Goal: Navigation & Orientation: Find specific page/section

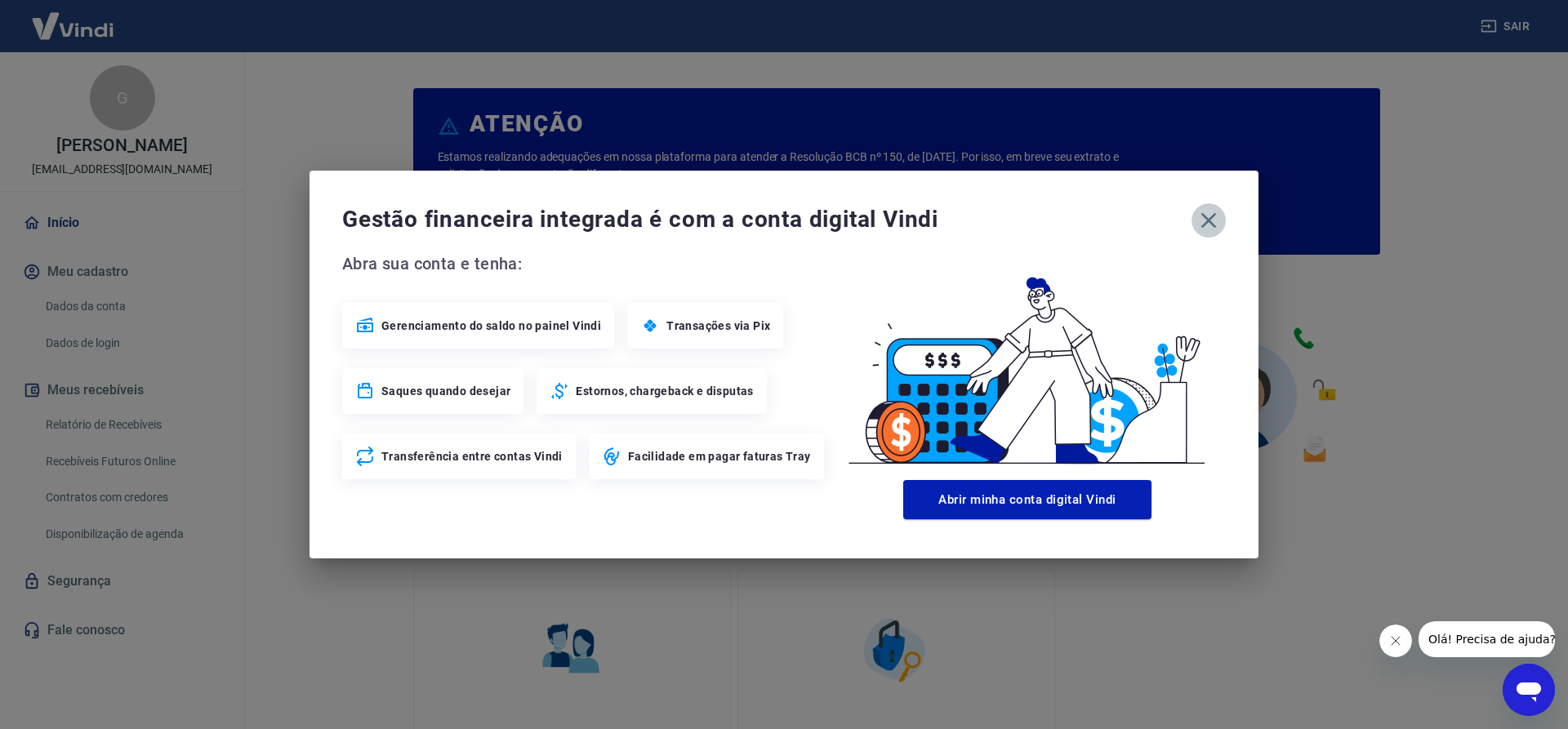
click at [1218, 222] on icon "button" at bounding box center [1208, 220] width 26 height 26
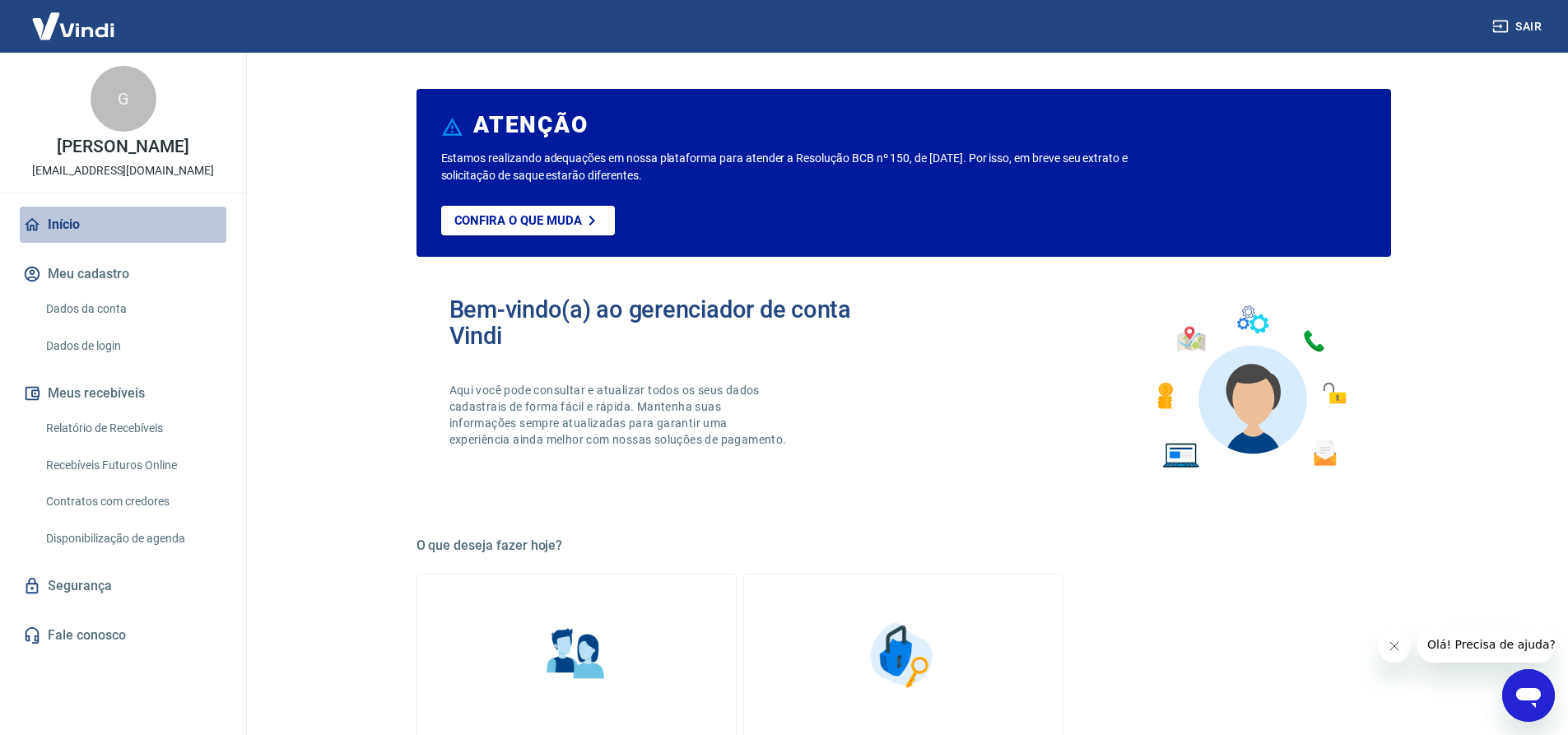
click at [58, 225] on link "Início" at bounding box center [123, 224] width 206 height 36
click at [101, 220] on link "Início" at bounding box center [123, 224] width 206 height 36
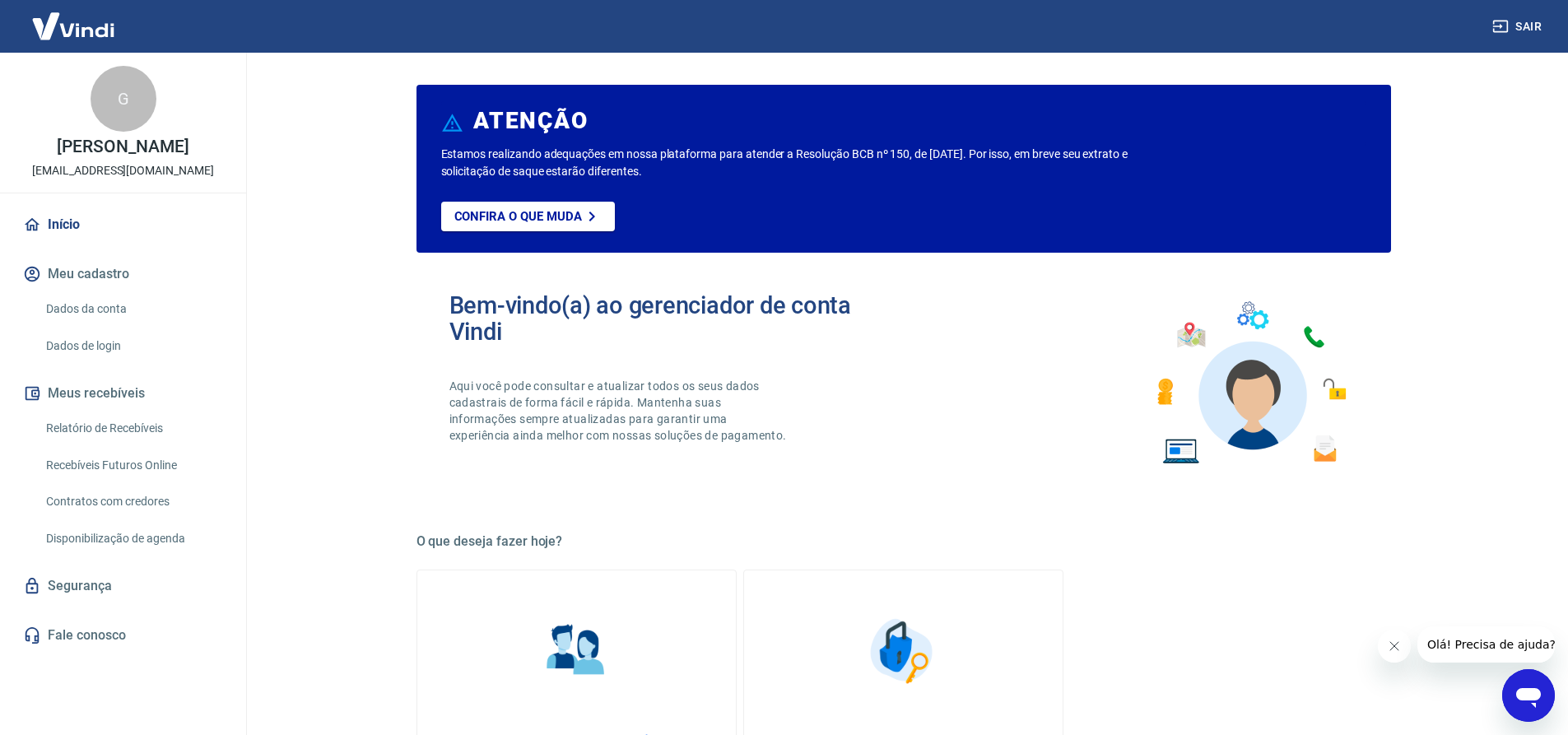
scroll to position [18, 0]
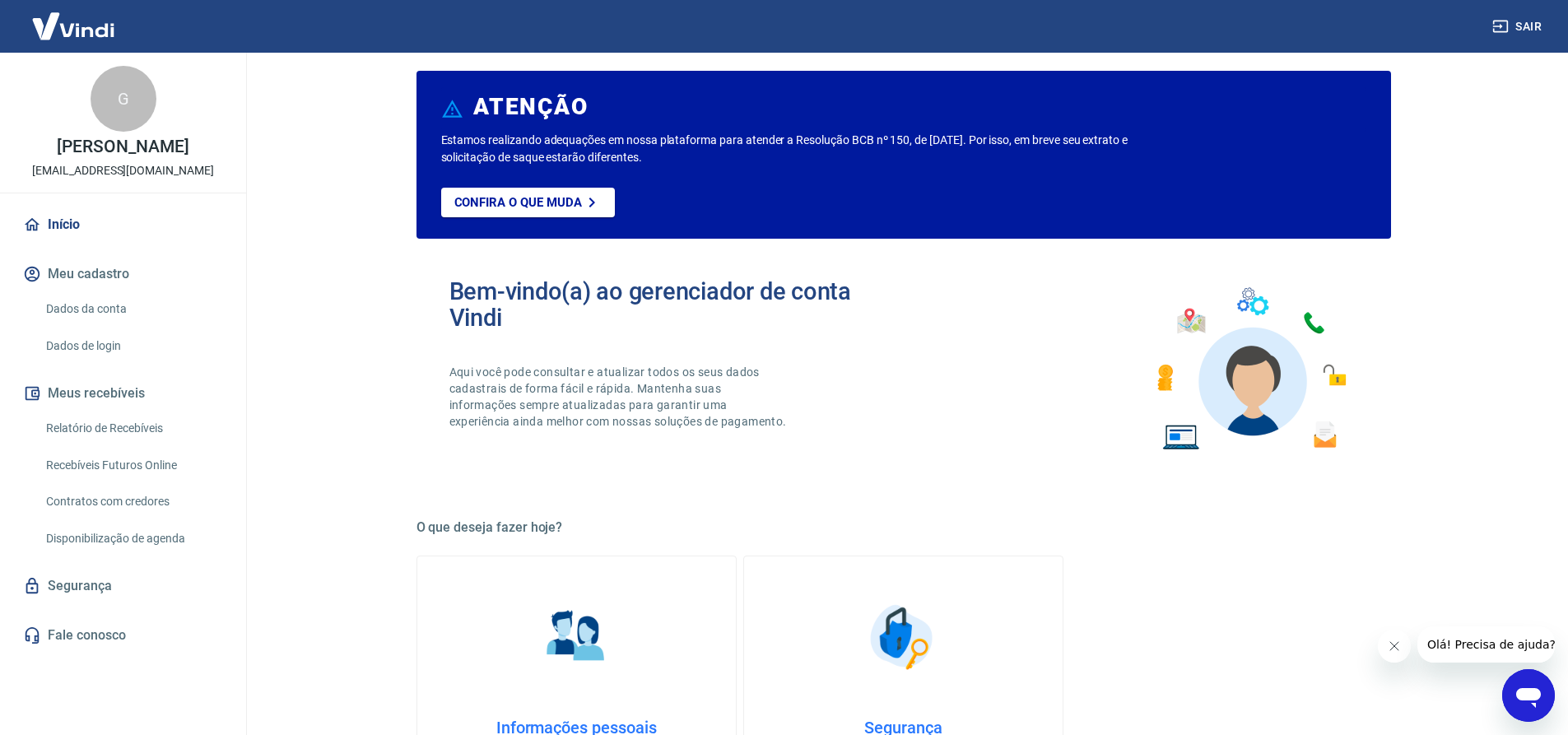
click at [75, 231] on link "Início" at bounding box center [123, 224] width 206 height 36
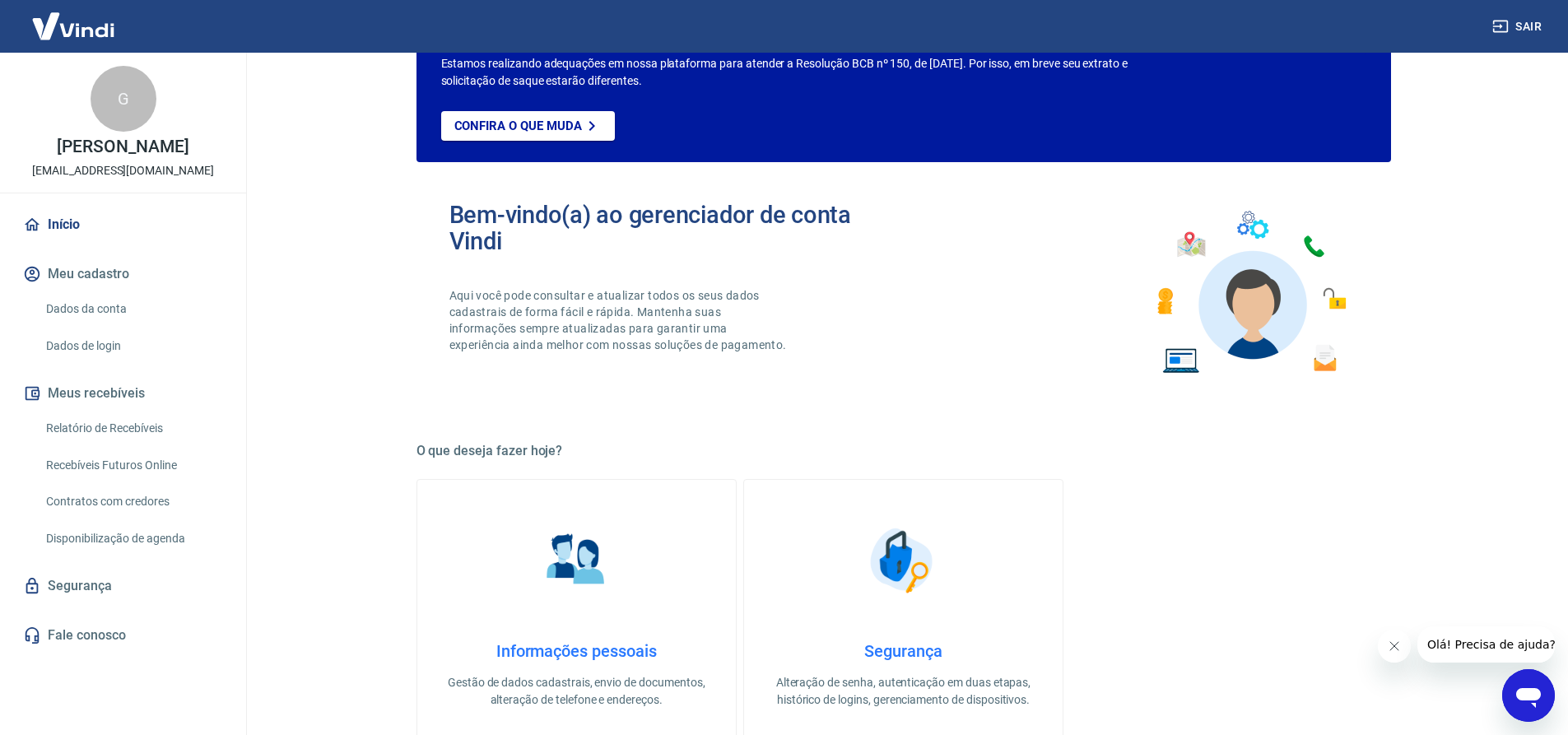
scroll to position [0, 0]
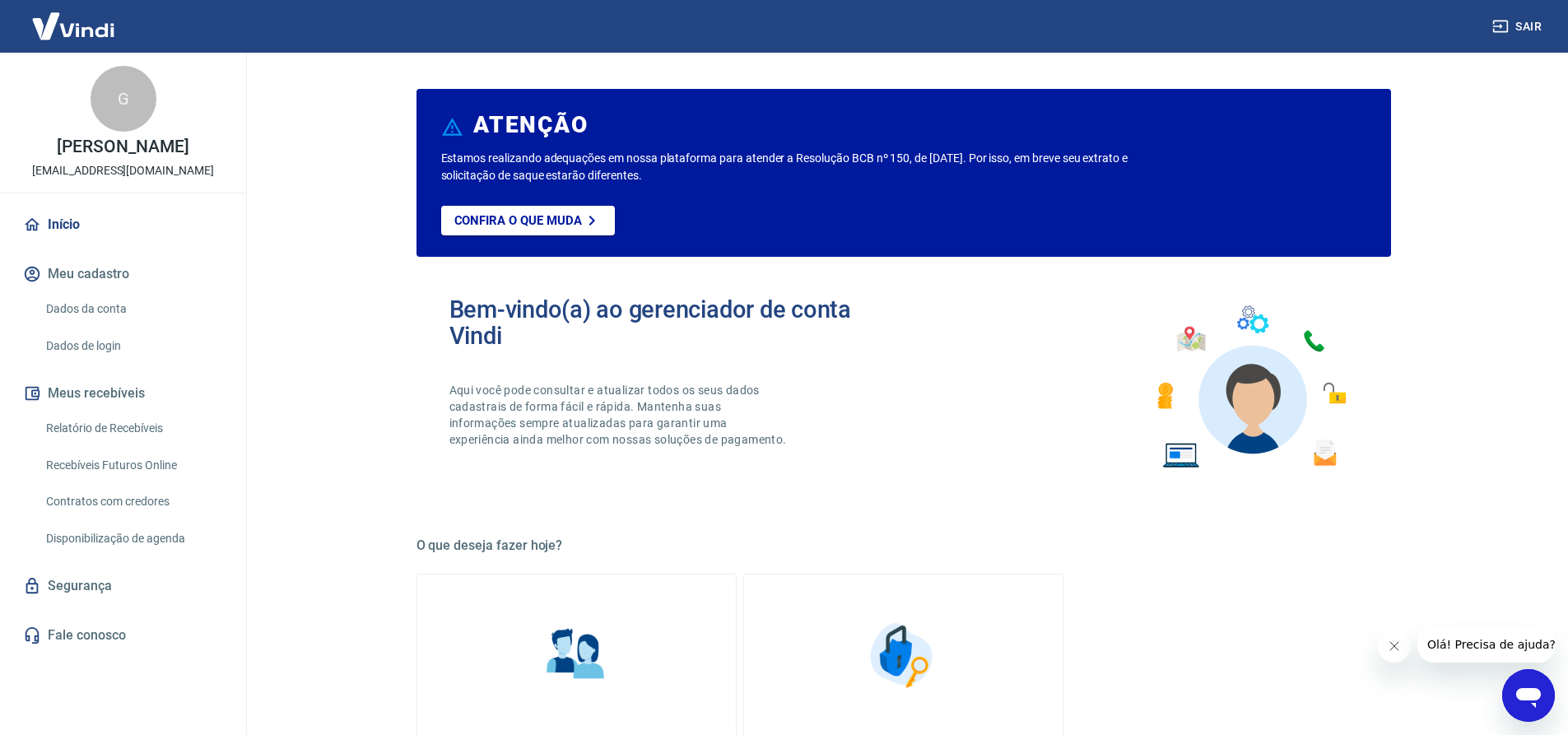
click at [1401, 651] on button "Fechar mensagem da empresa" at bounding box center [1394, 646] width 33 height 33
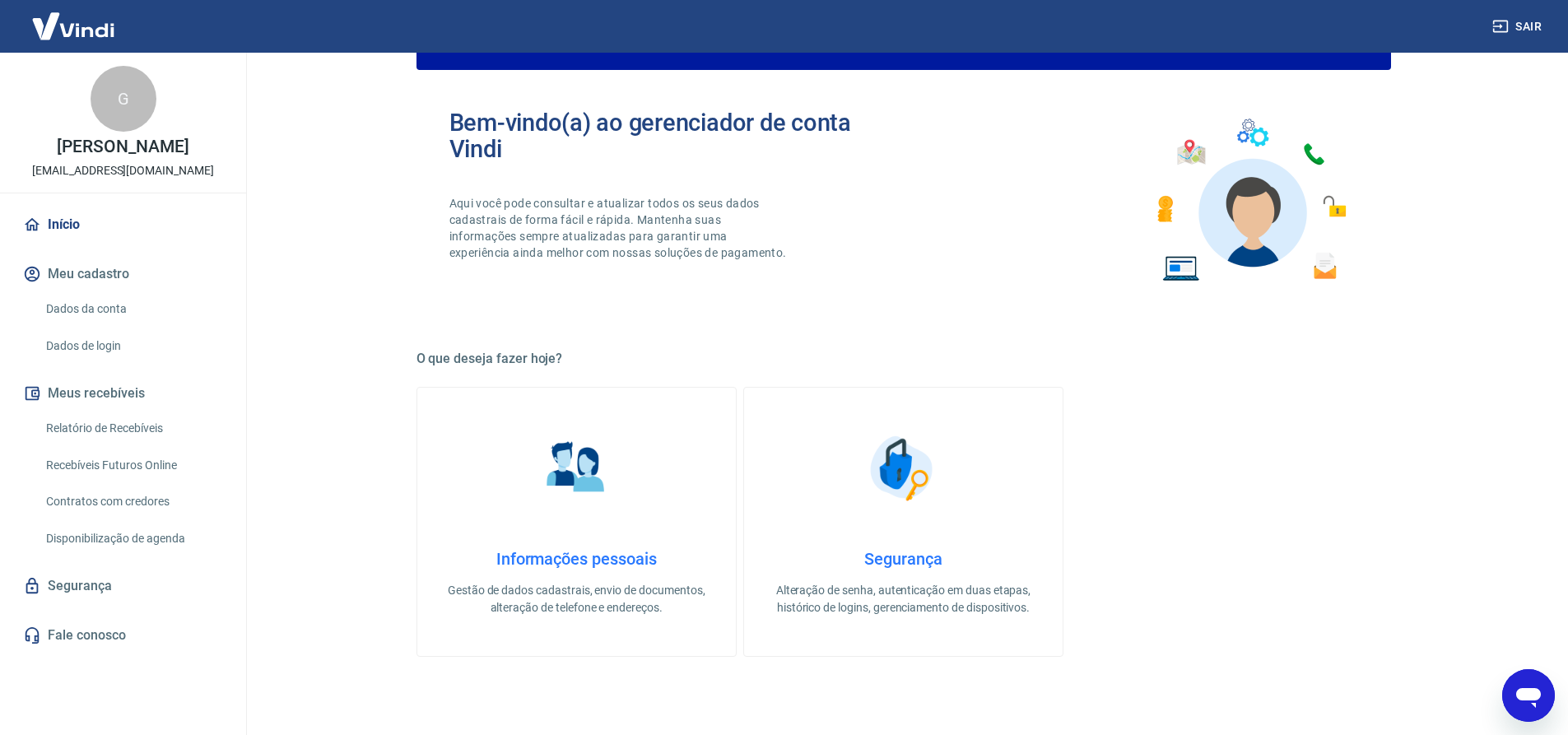
scroll to position [189, 0]
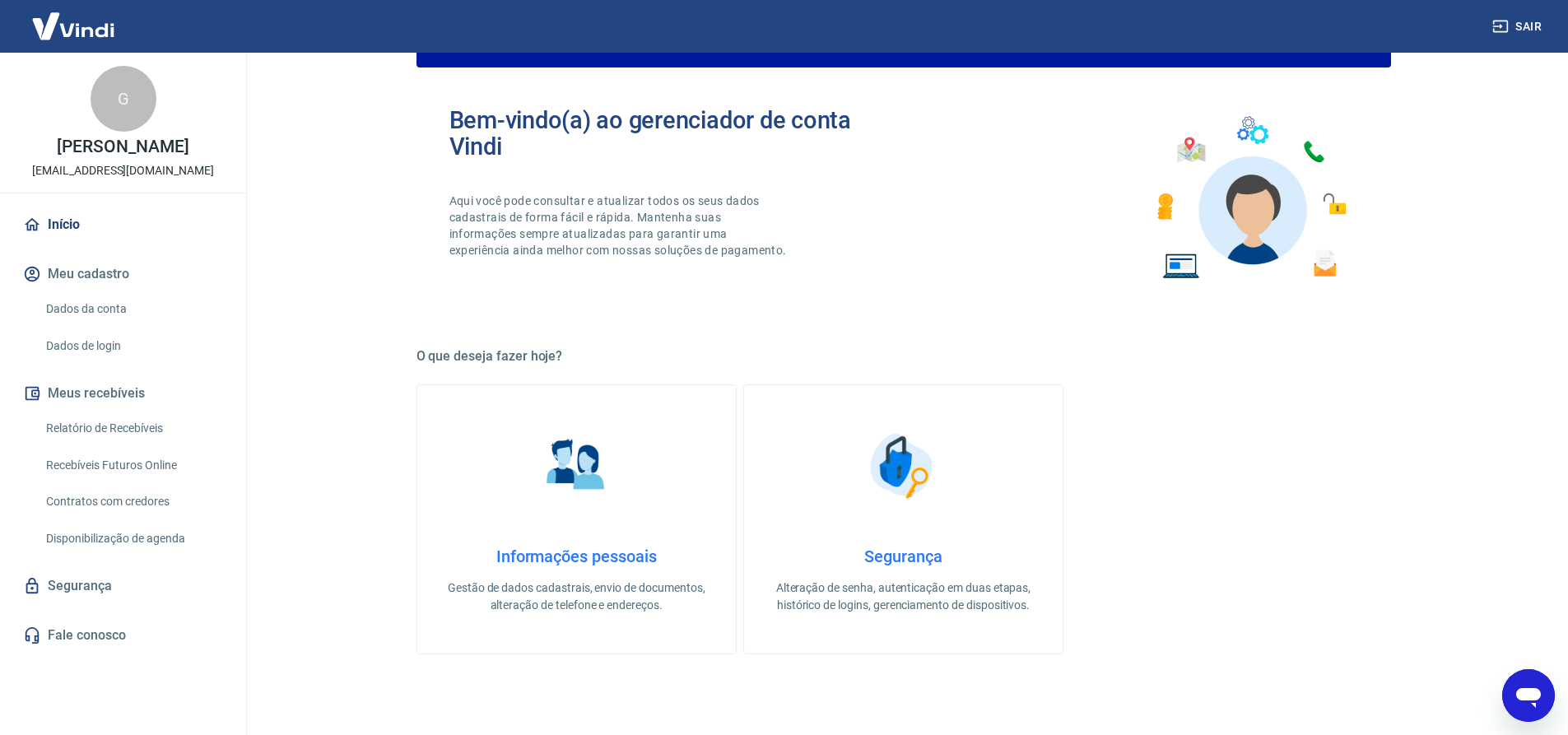
click at [71, 235] on link "Início" at bounding box center [123, 224] width 206 height 36
click at [89, 223] on link "Início" at bounding box center [123, 224] width 206 height 36
click at [80, 222] on link "Início" at bounding box center [123, 224] width 206 height 36
click at [98, 228] on link "Início" at bounding box center [123, 224] width 206 height 36
click at [93, 222] on link "Início" at bounding box center [123, 224] width 206 height 36
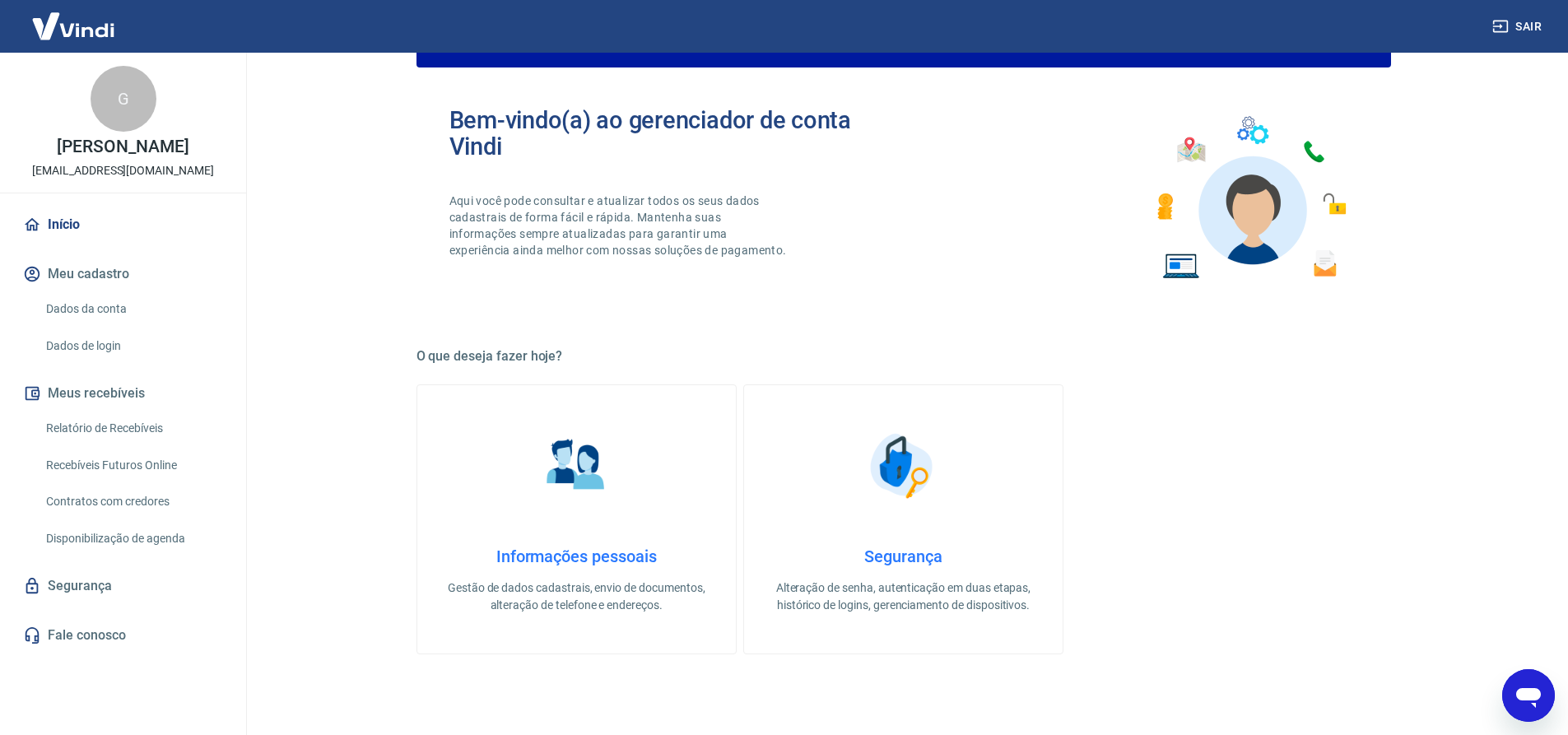
drag, startPoint x: 86, startPoint y: 235, endPoint x: 300, endPoint y: 72, distance: 269.0
click at [86, 235] on link "Início" at bounding box center [123, 224] width 206 height 36
click at [100, 394] on button "Meus recebíveis" at bounding box center [123, 393] width 206 height 36
click at [50, 217] on link "Início" at bounding box center [123, 224] width 206 height 36
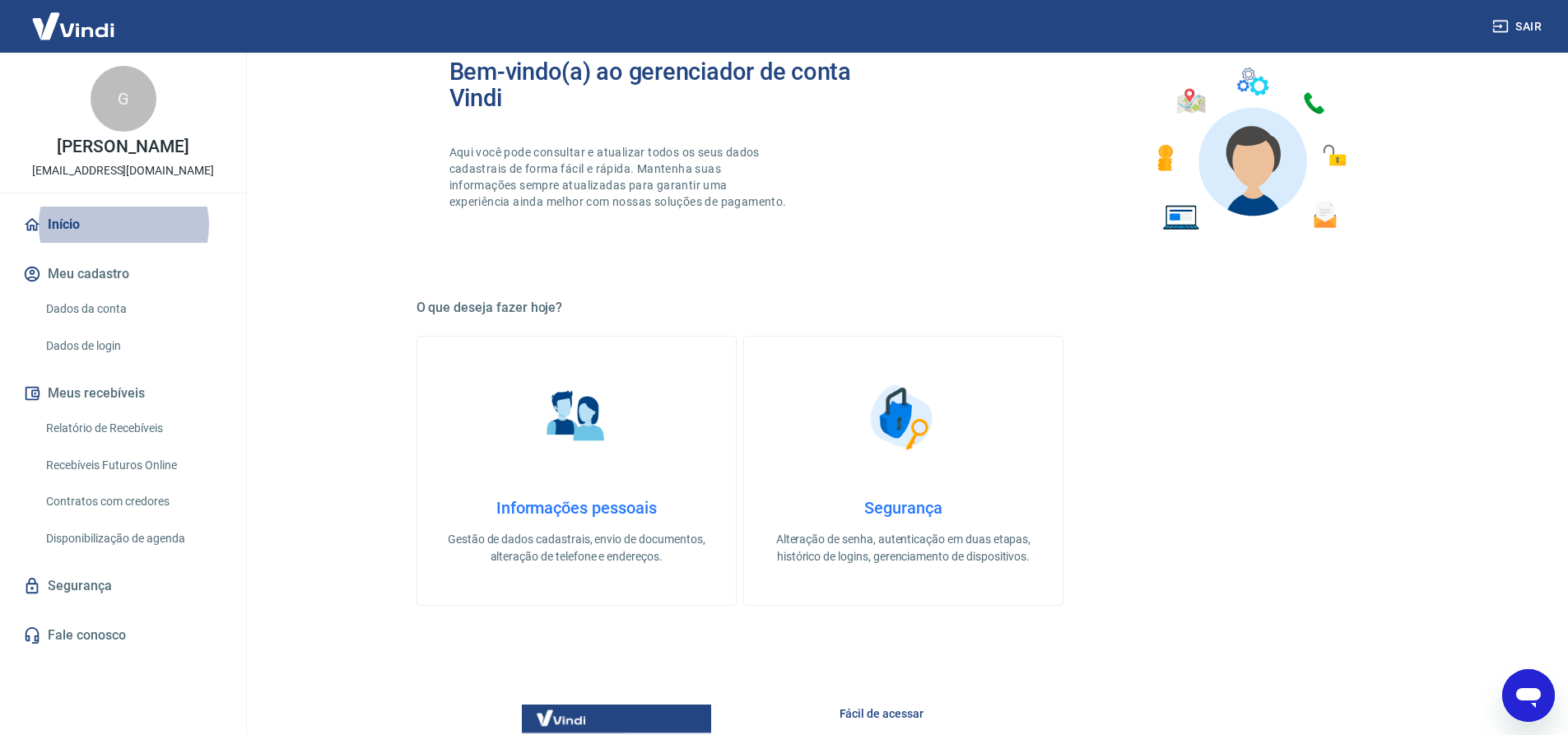
scroll to position [718, 0]
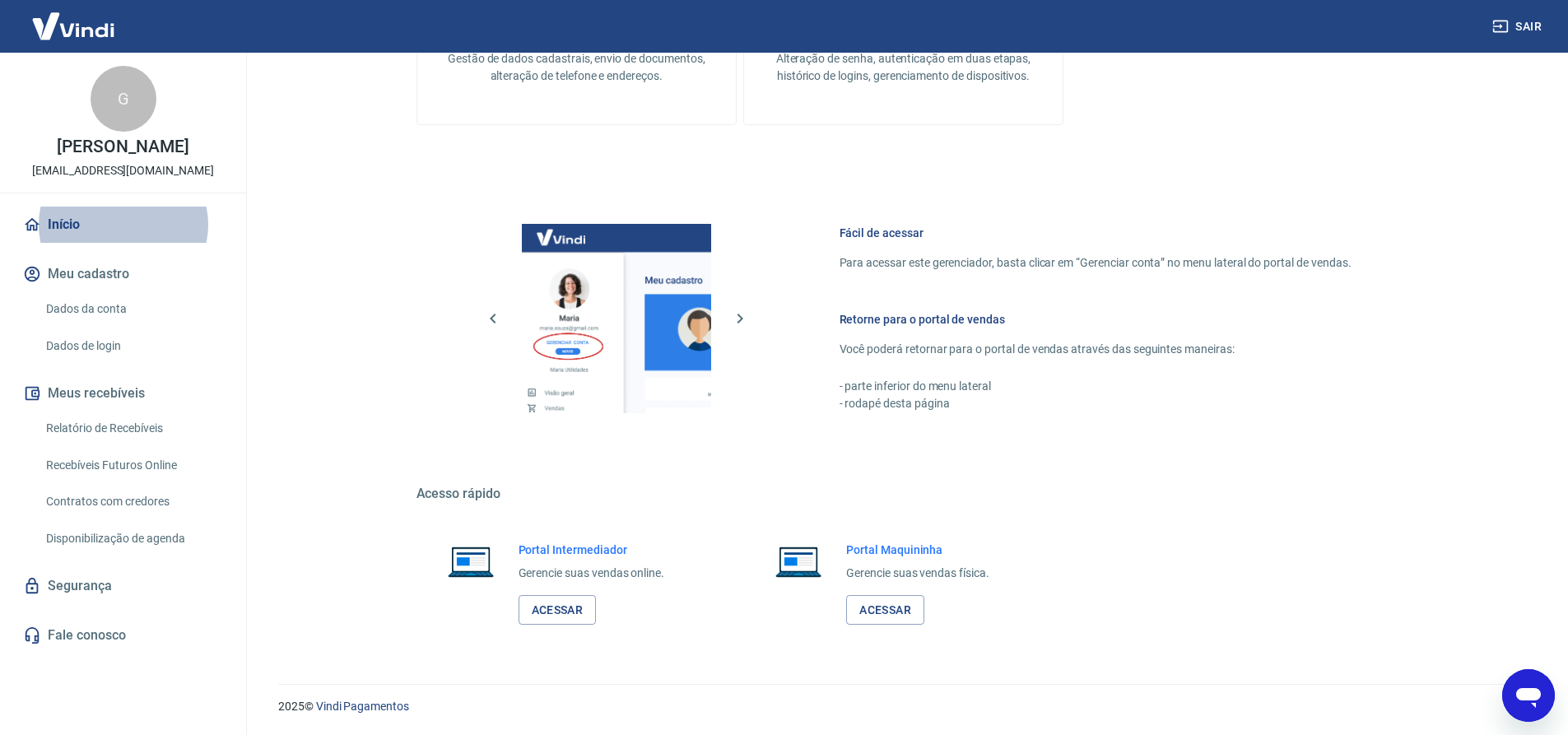
click at [112, 591] on link "Segurança" at bounding box center [123, 585] width 206 height 36
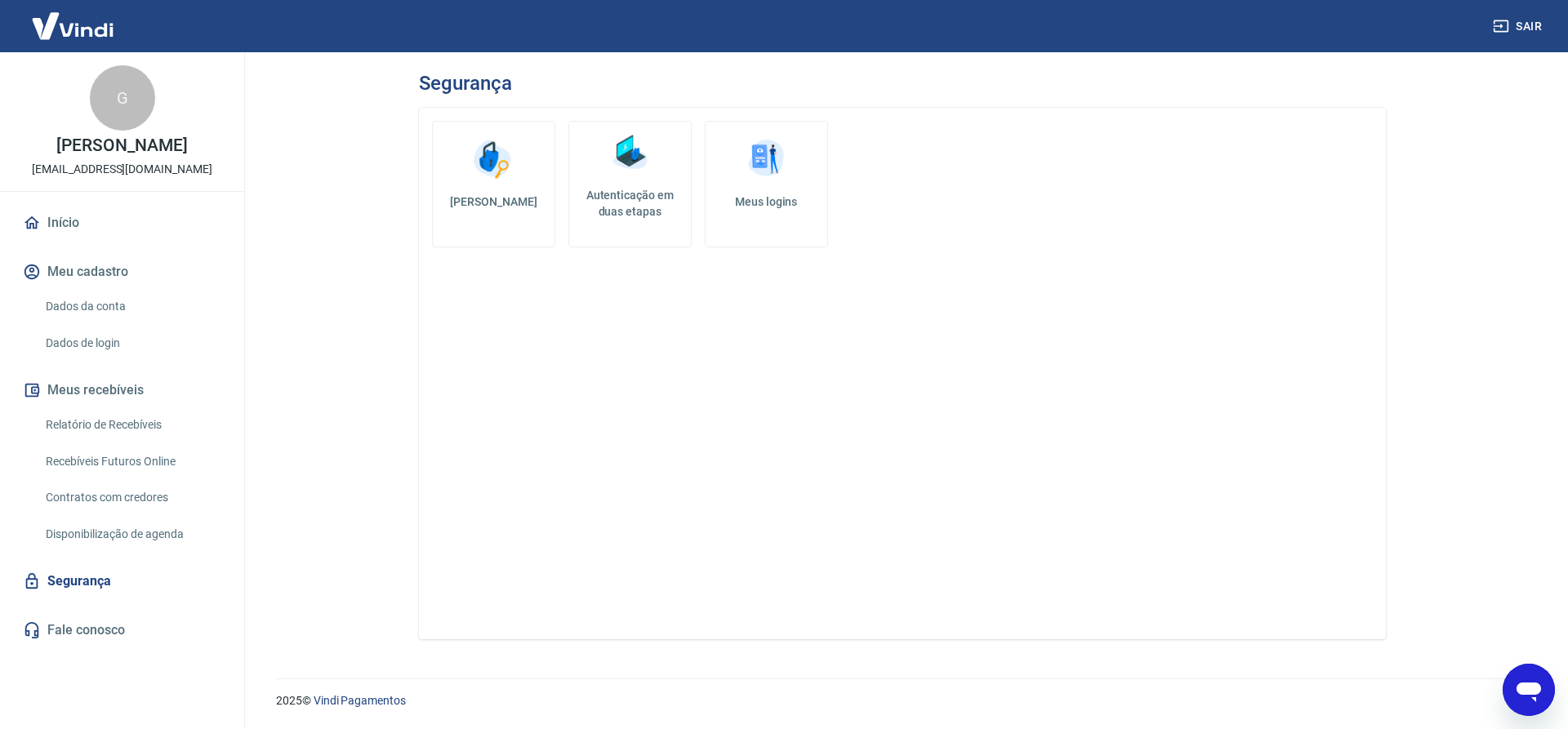
click at [89, 231] on link "Início" at bounding box center [122, 222] width 205 height 36
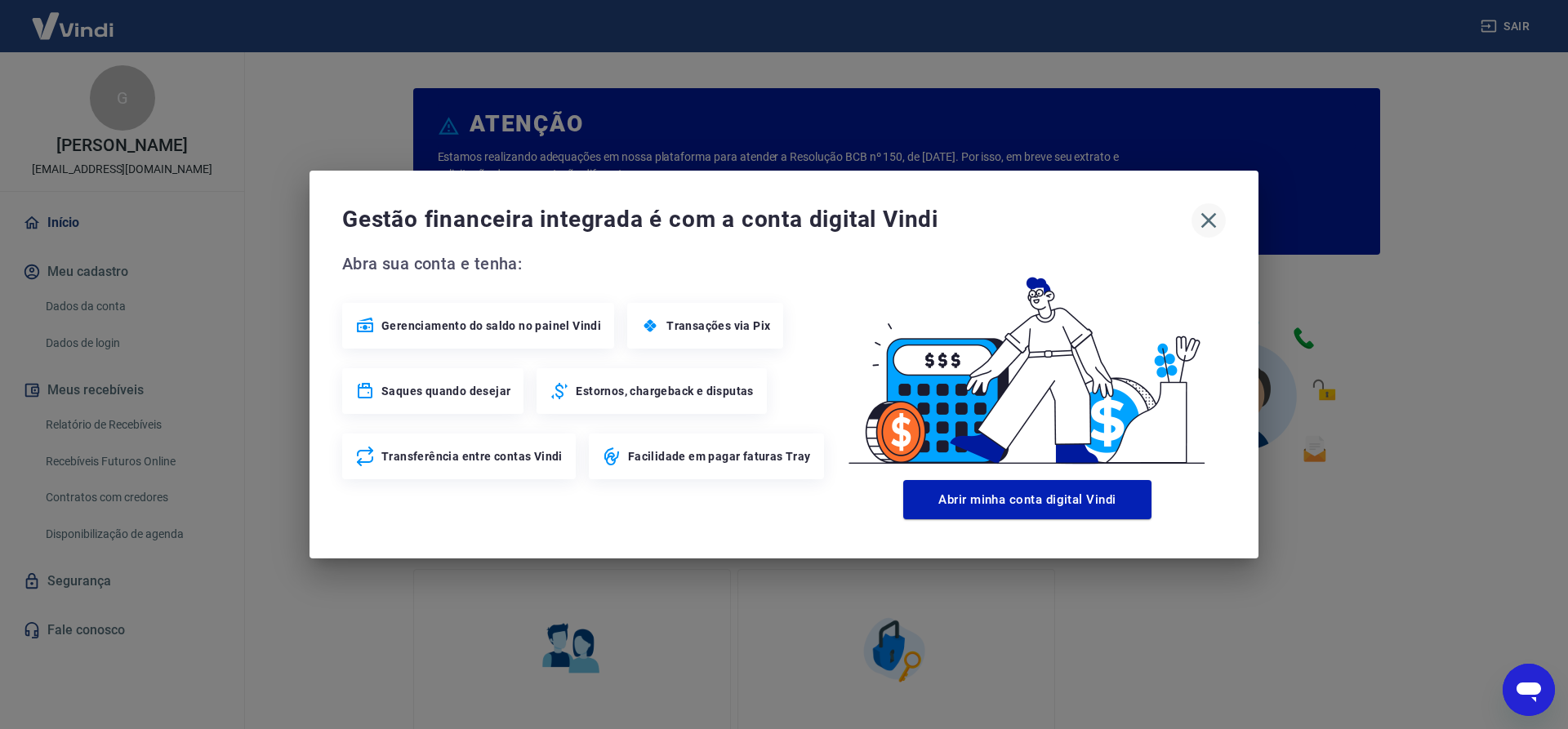
click at [1204, 230] on icon "button" at bounding box center [1208, 220] width 26 height 26
